Goal: Task Accomplishment & Management: Manage account settings

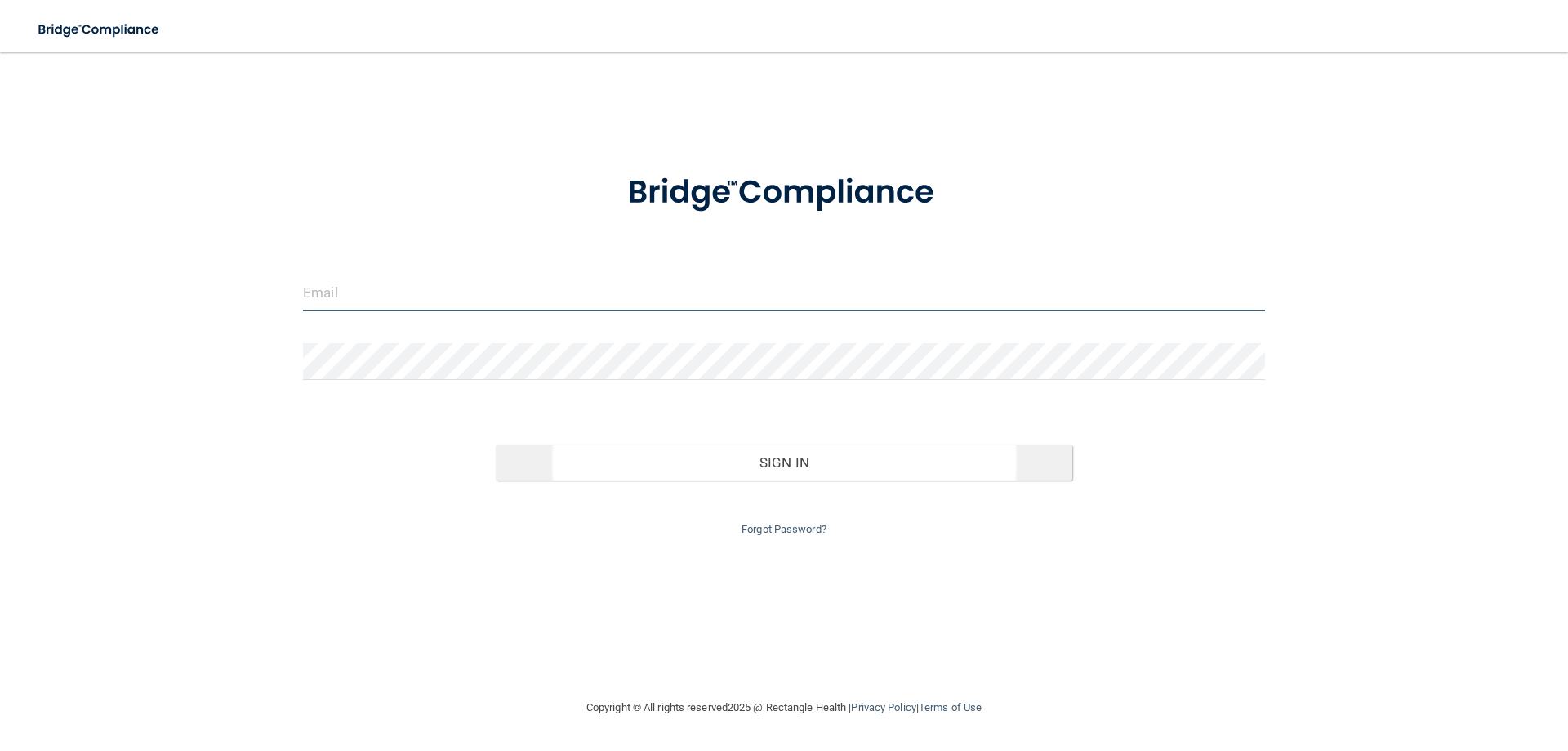
type input "[EMAIL_ADDRESS][DOMAIN_NAME]"
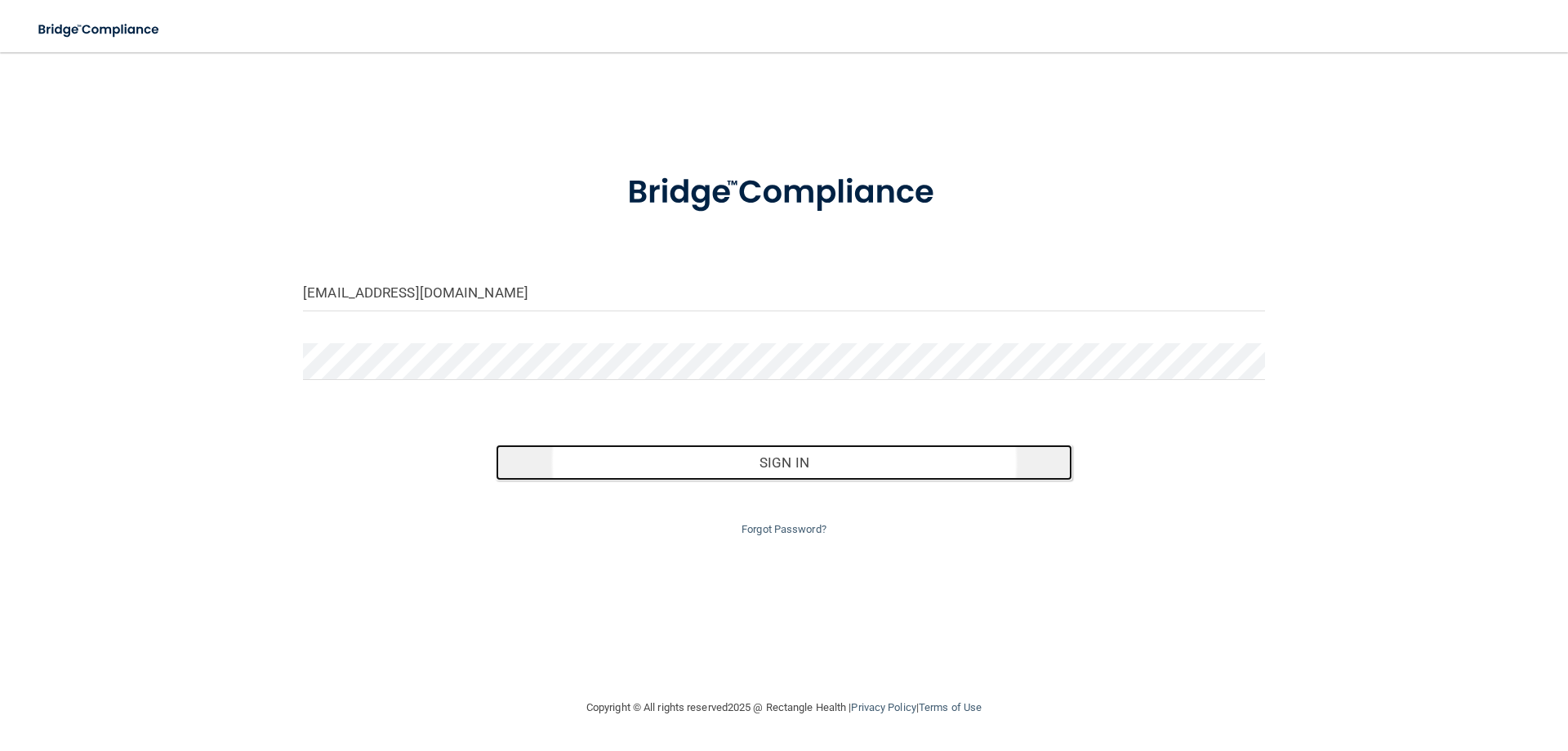
click at [790, 472] on button "Sign In" at bounding box center [784, 462] width 577 height 36
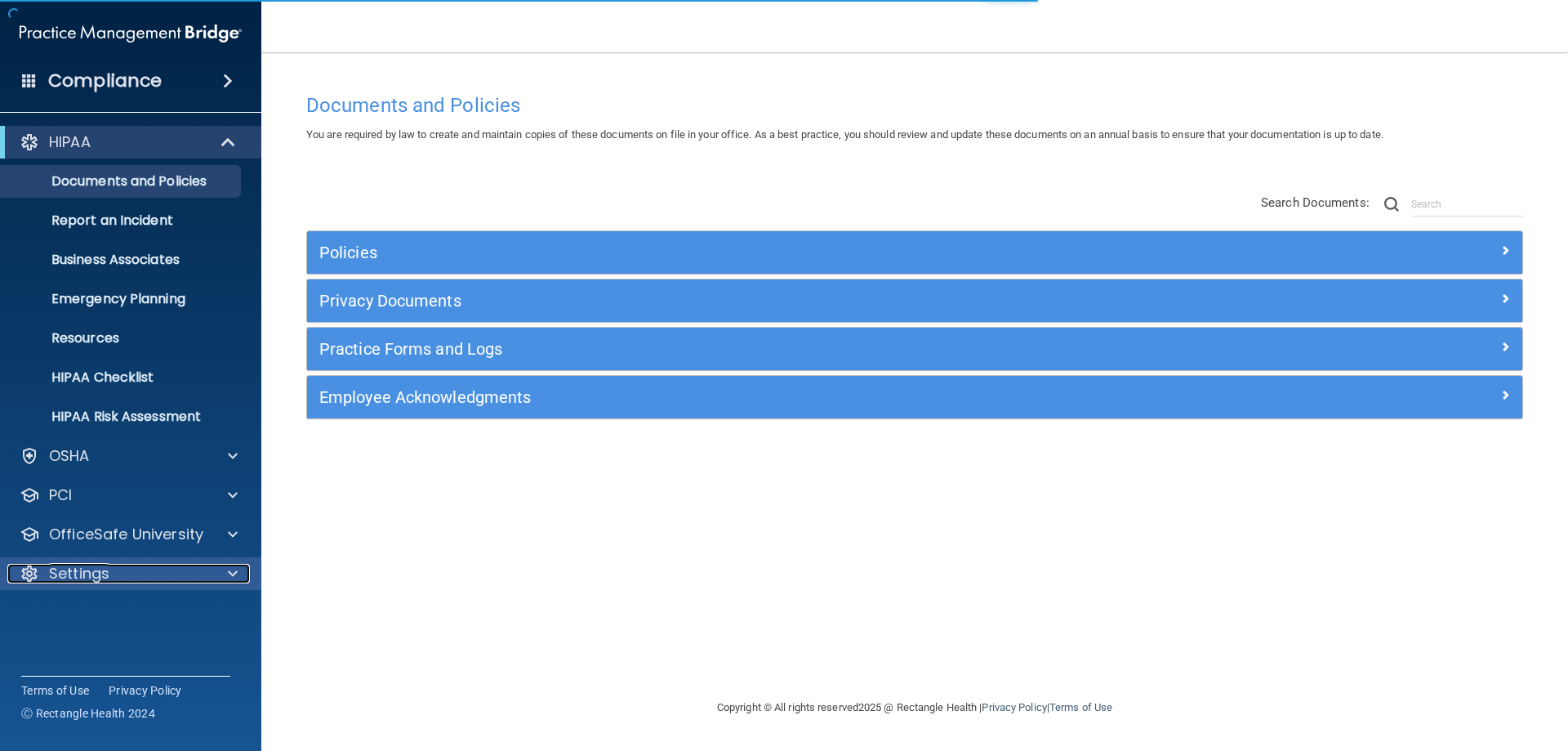
click at [113, 575] on div "Settings" at bounding box center [108, 573] width 203 height 20
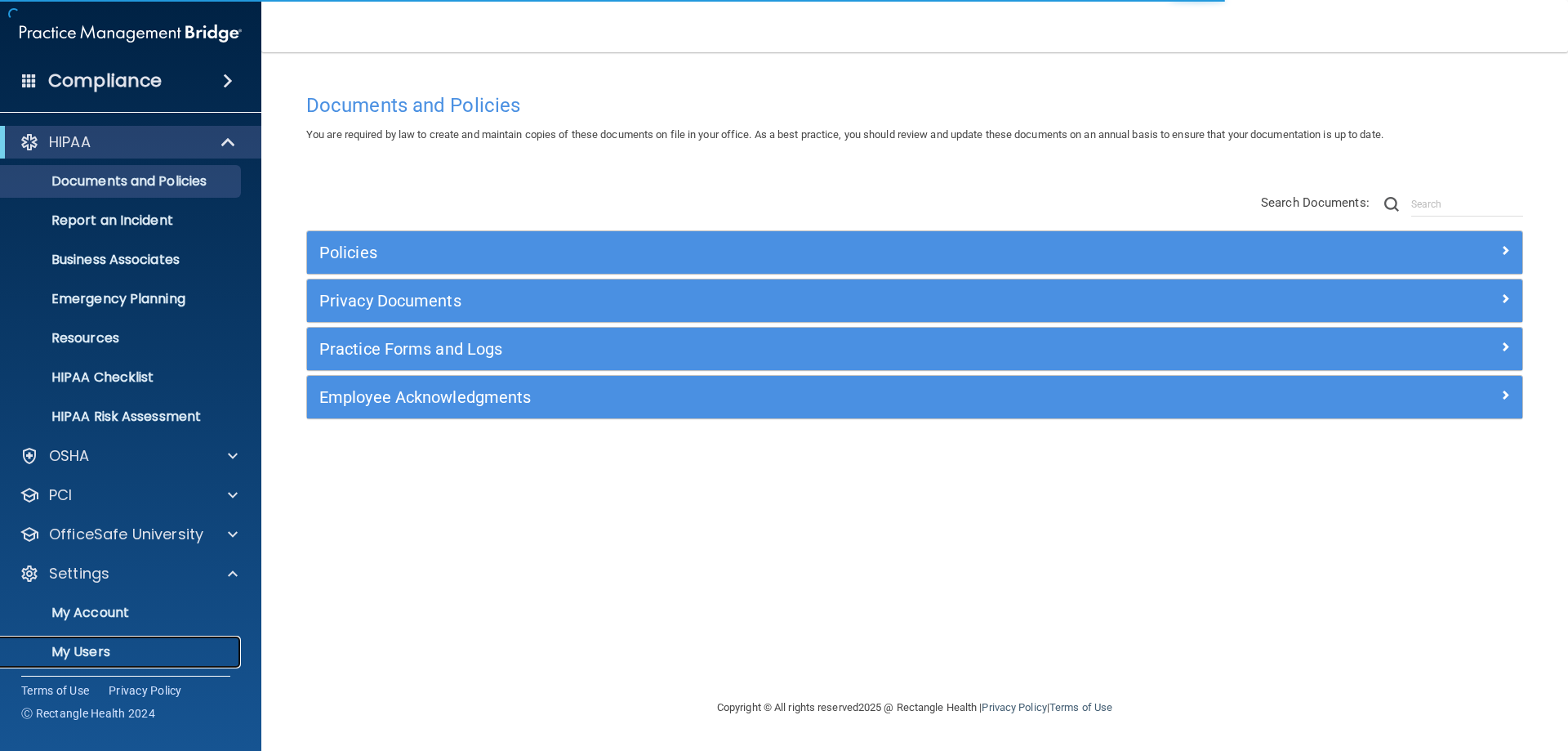
click at [90, 656] on p "My Users" at bounding box center [122, 651] width 223 height 17
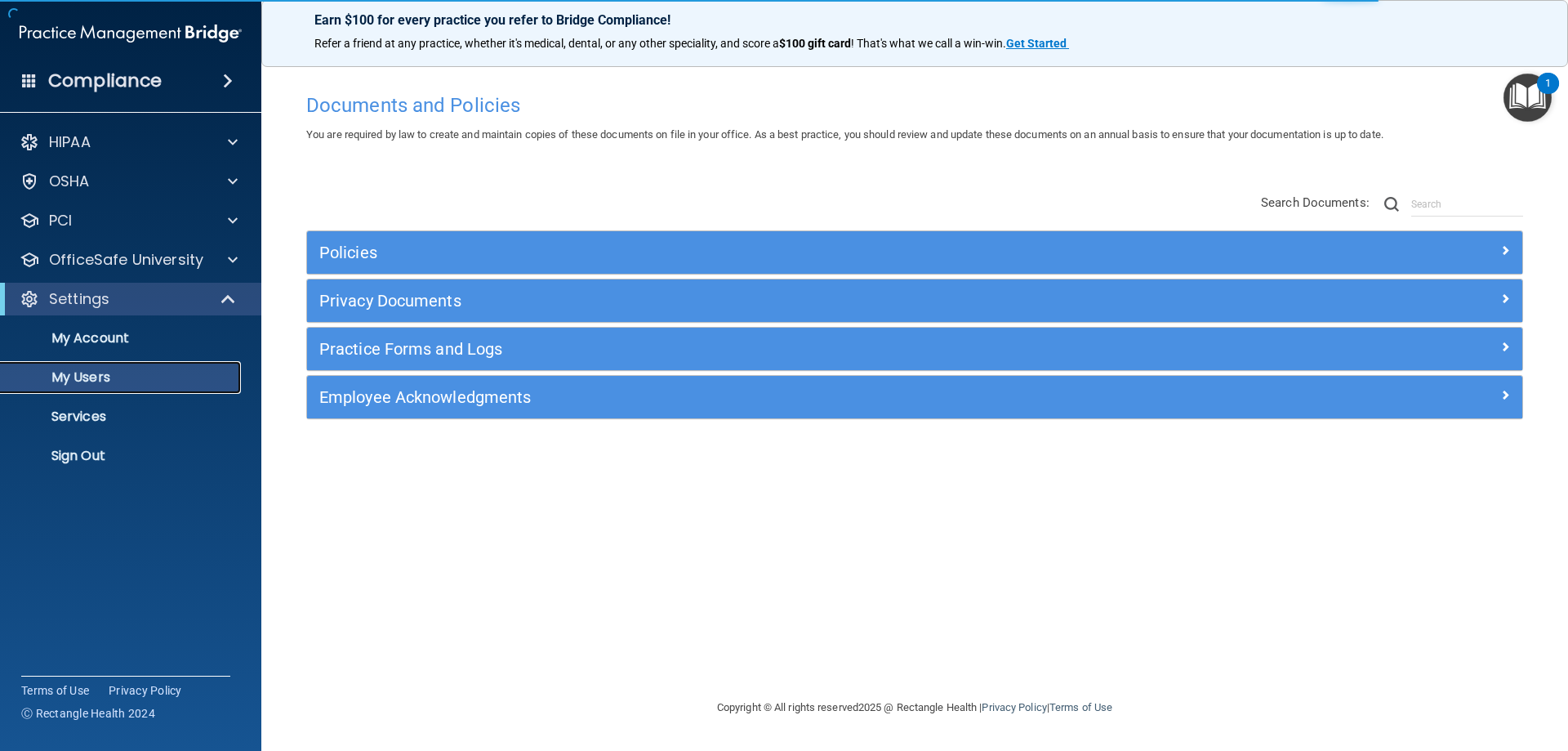
select select "20"
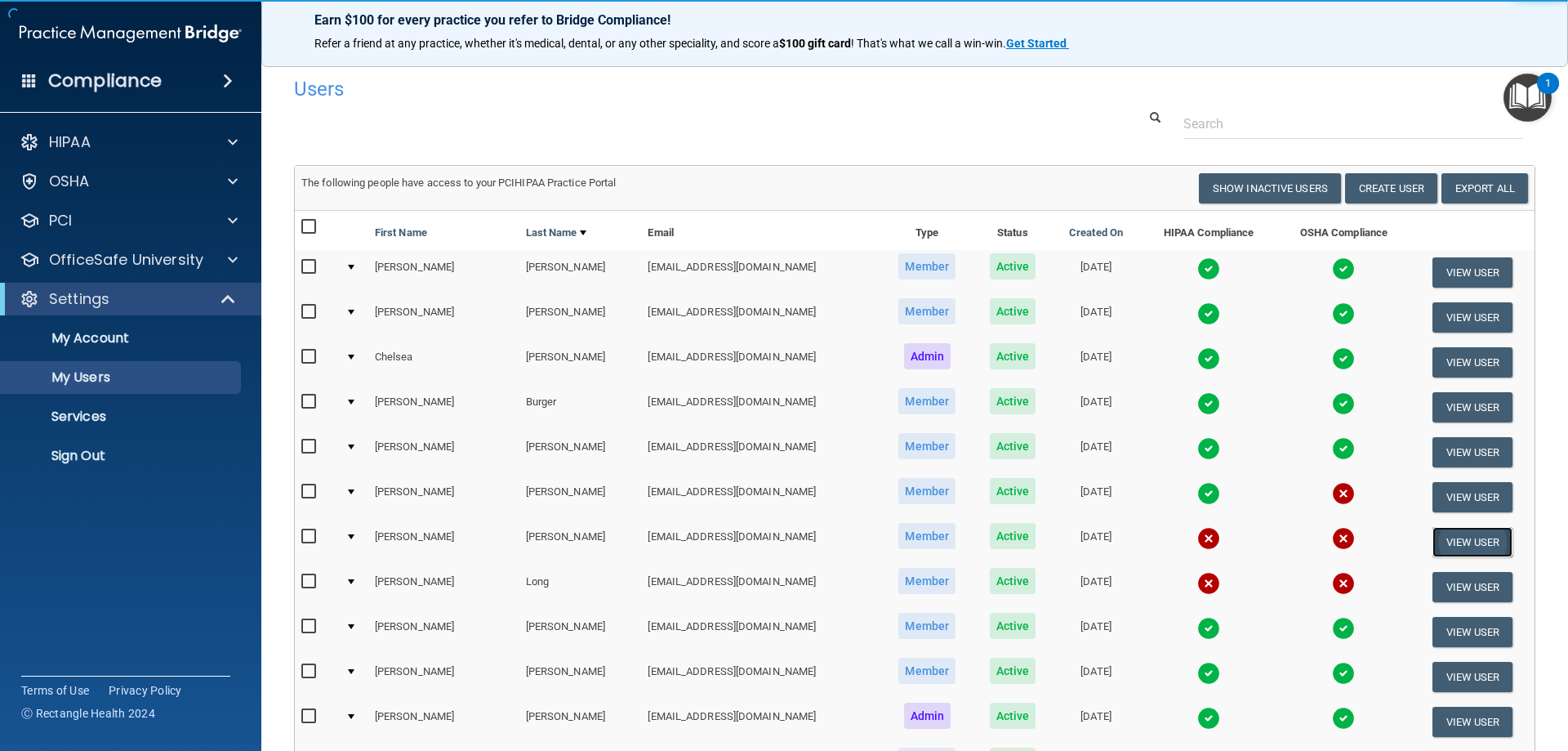
click at [1460, 542] on button "View User" at bounding box center [1472, 542] width 81 height 30
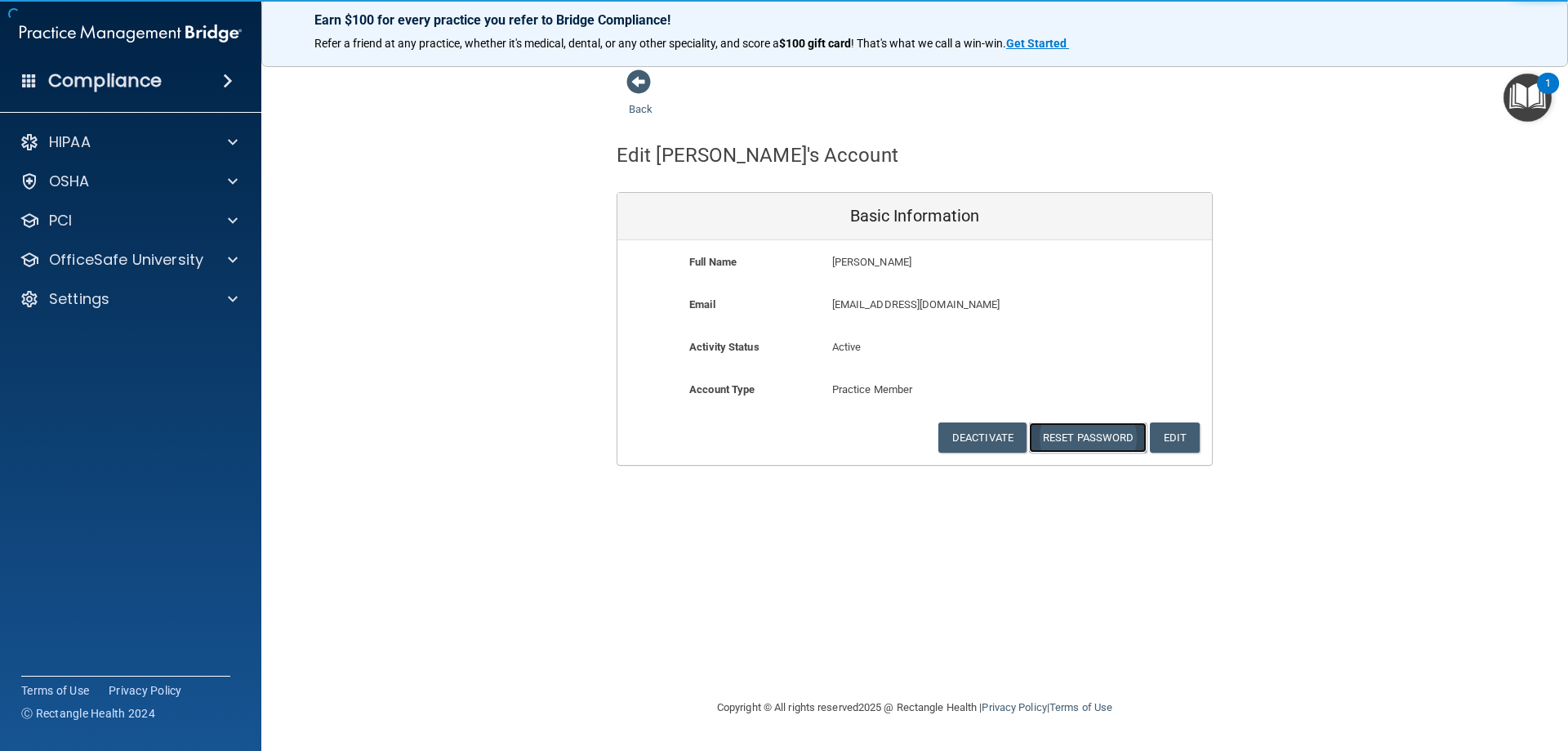
click at [1121, 442] on button "Reset Password" at bounding box center [1087, 437] width 117 height 30
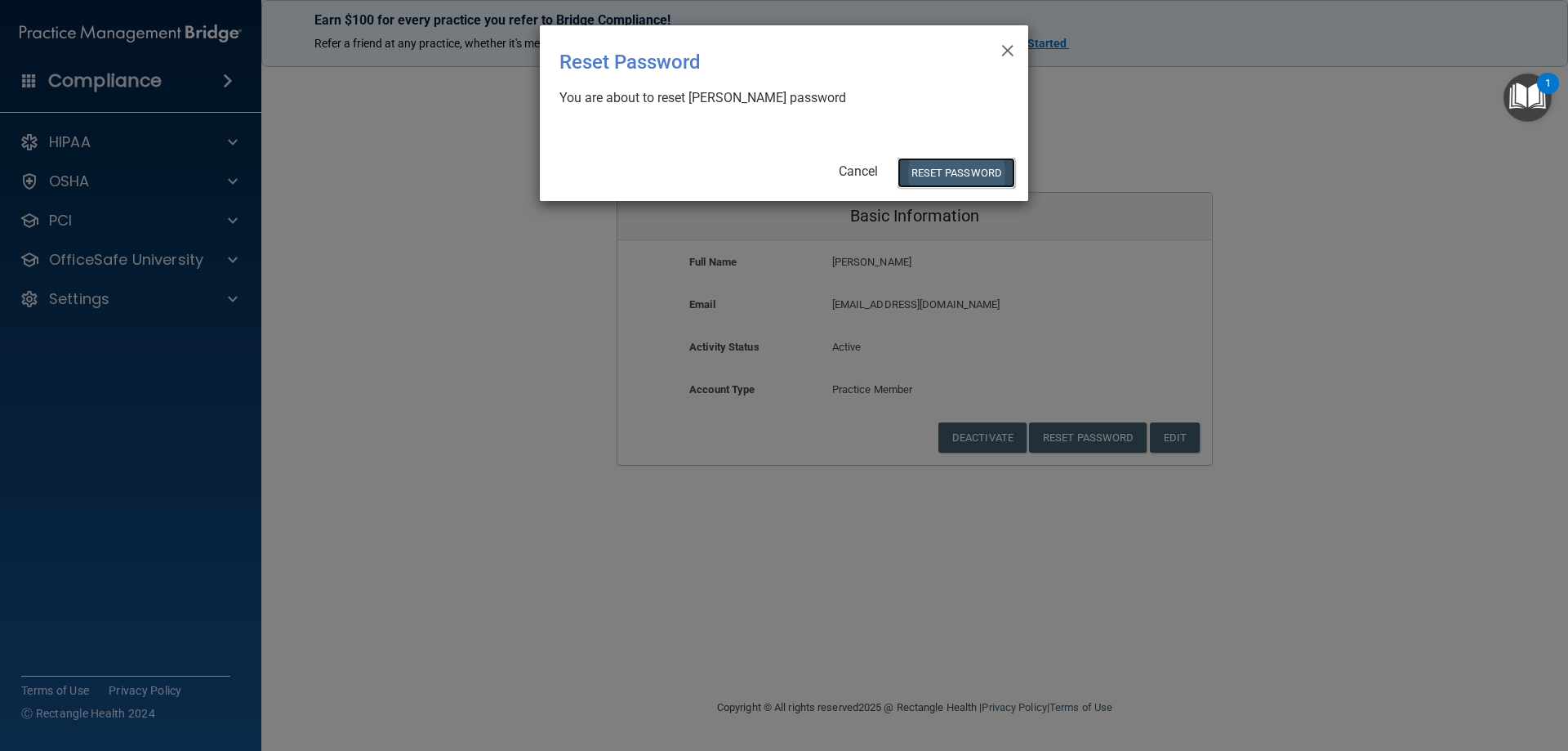
click at [942, 169] on button "Reset Password" at bounding box center [956, 172] width 117 height 30
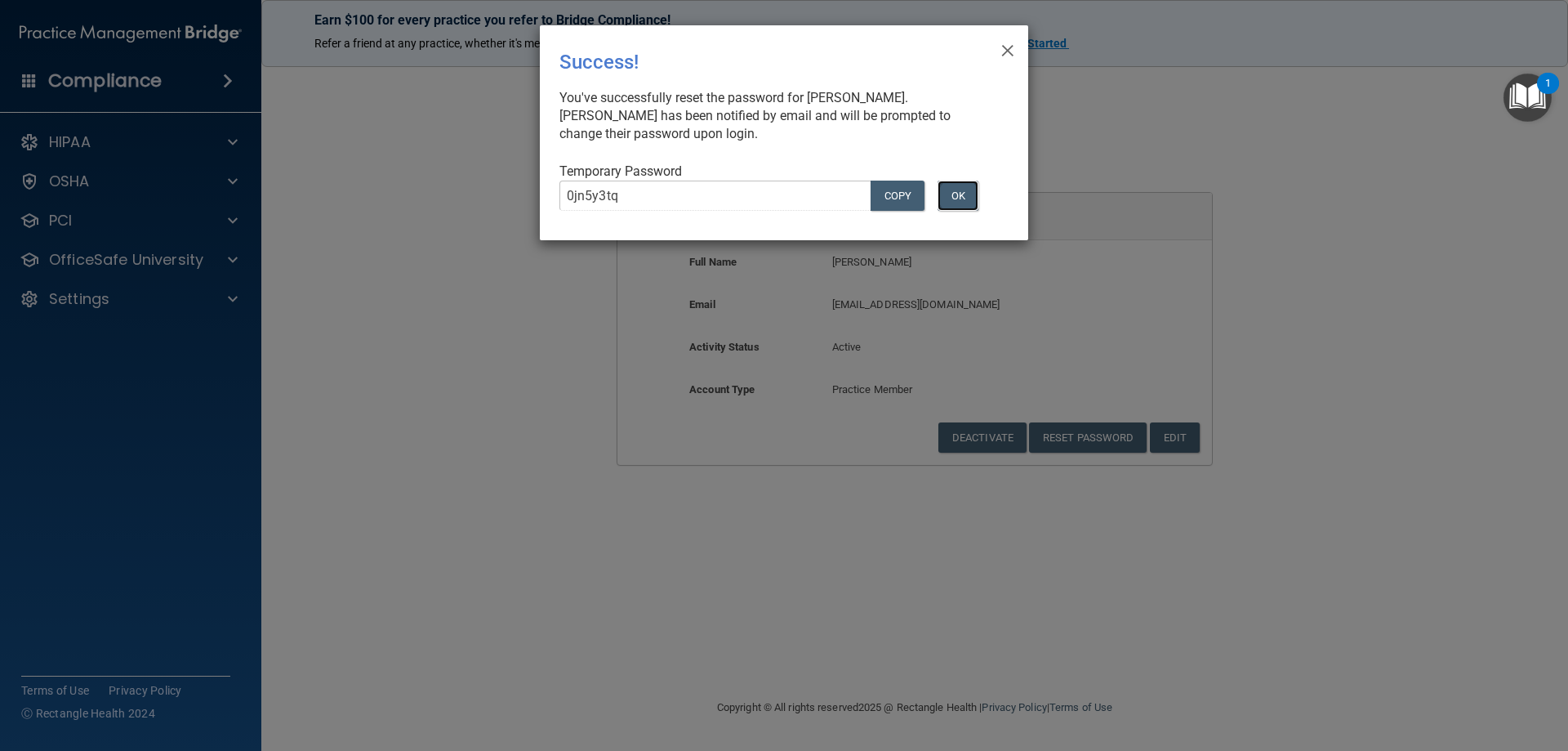
click at [948, 195] on button "OK" at bounding box center [958, 196] width 41 height 30
